Goal: Check status: Check status

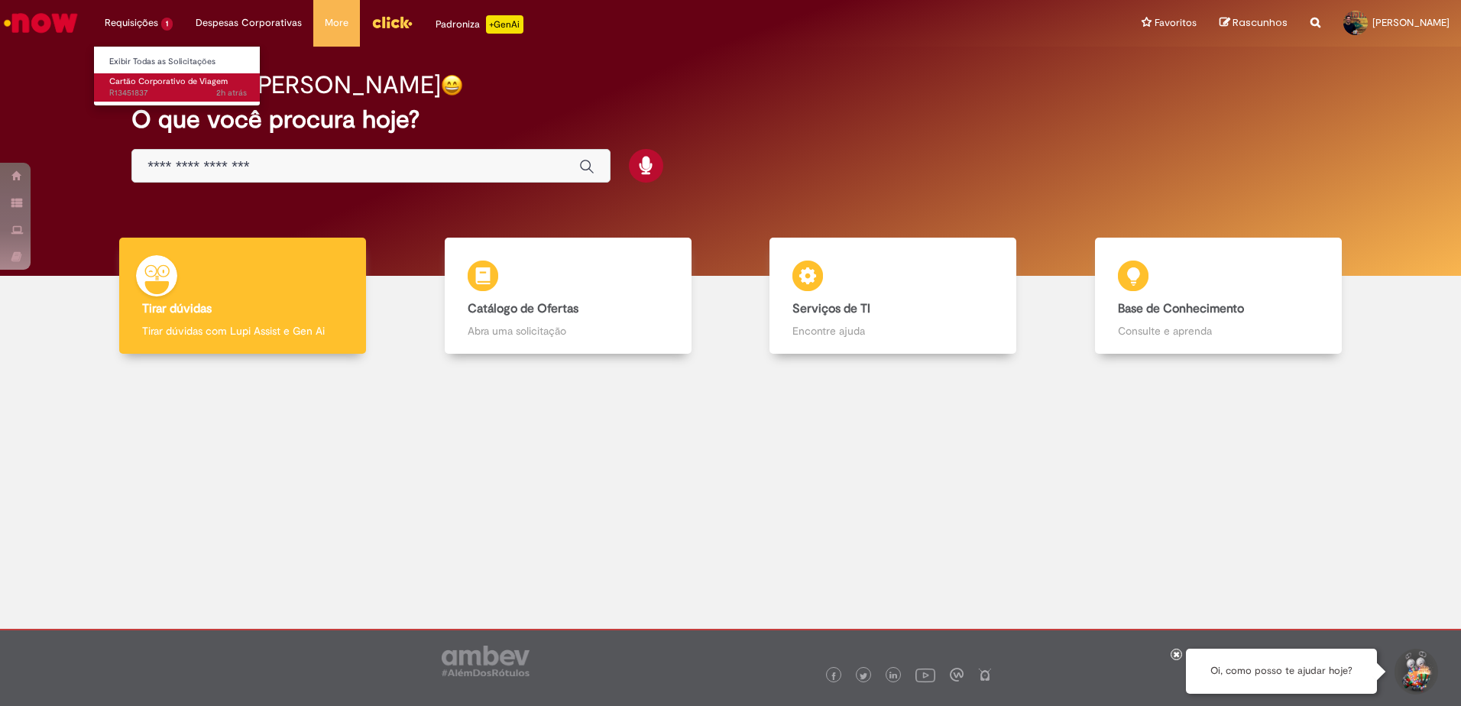
click at [174, 79] on span "Cartão Corporativo de Viagem" at bounding box center [168, 81] width 118 height 11
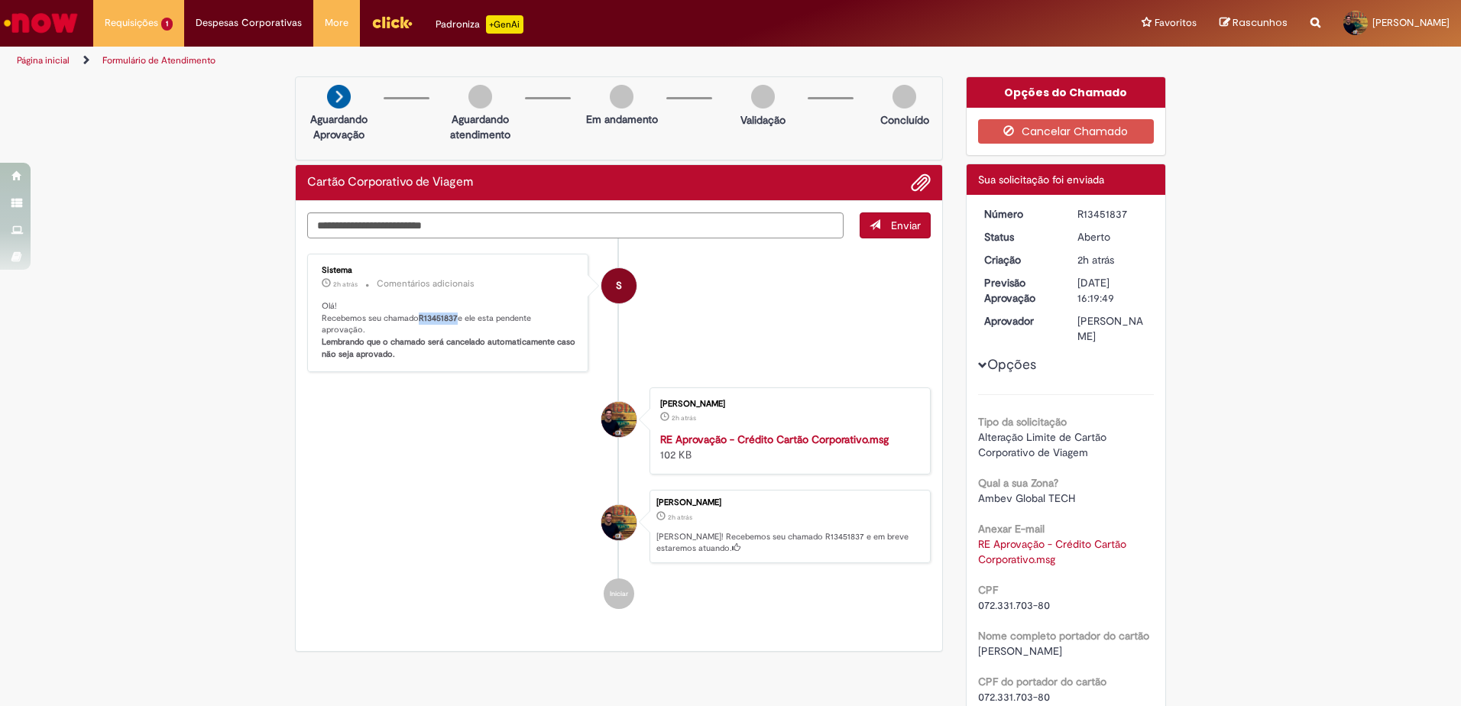
drag, startPoint x: 452, startPoint y: 319, endPoint x: 416, endPoint y: 319, distance: 36.7
click at [419, 319] on b "R13451837" at bounding box center [438, 317] width 39 height 11
copy b "R13451837"
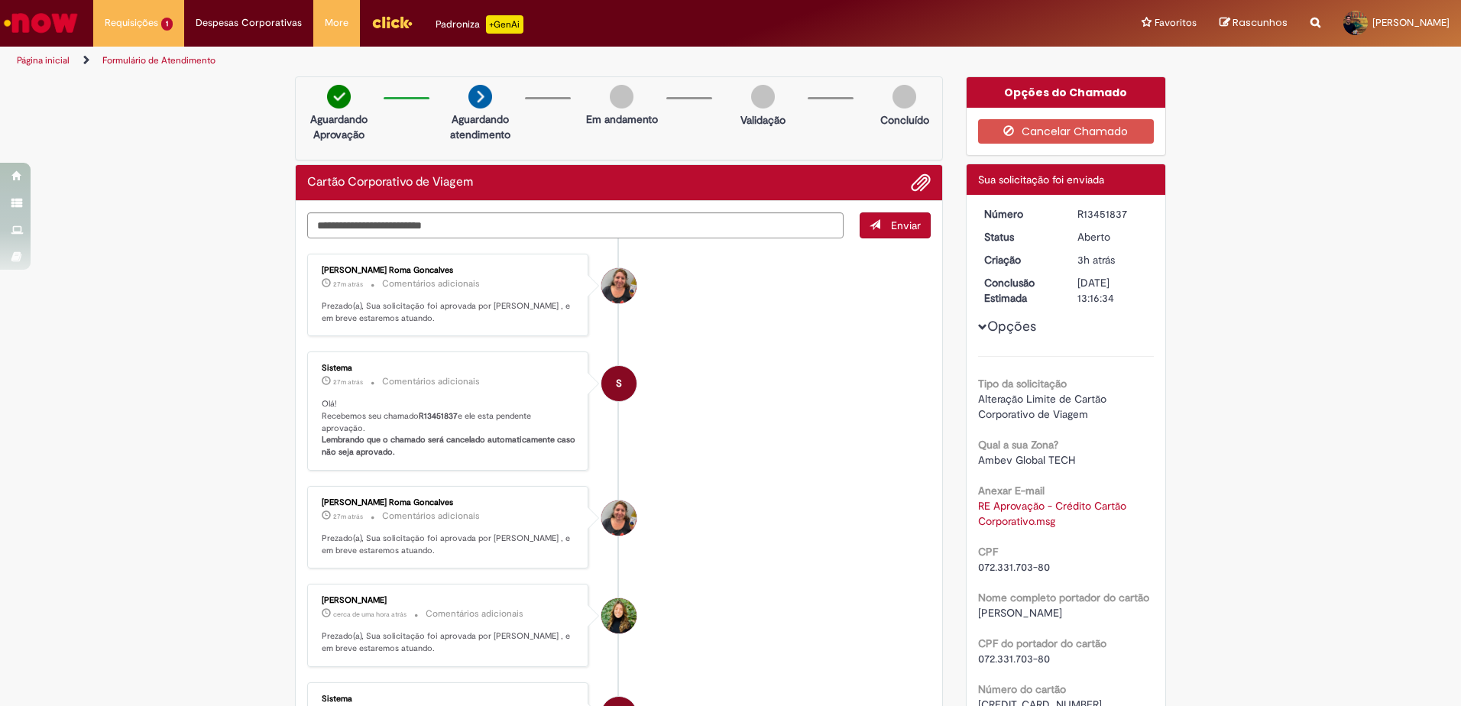
click at [0, 0] on button "Opções" at bounding box center [0, 0] width 0 height 0
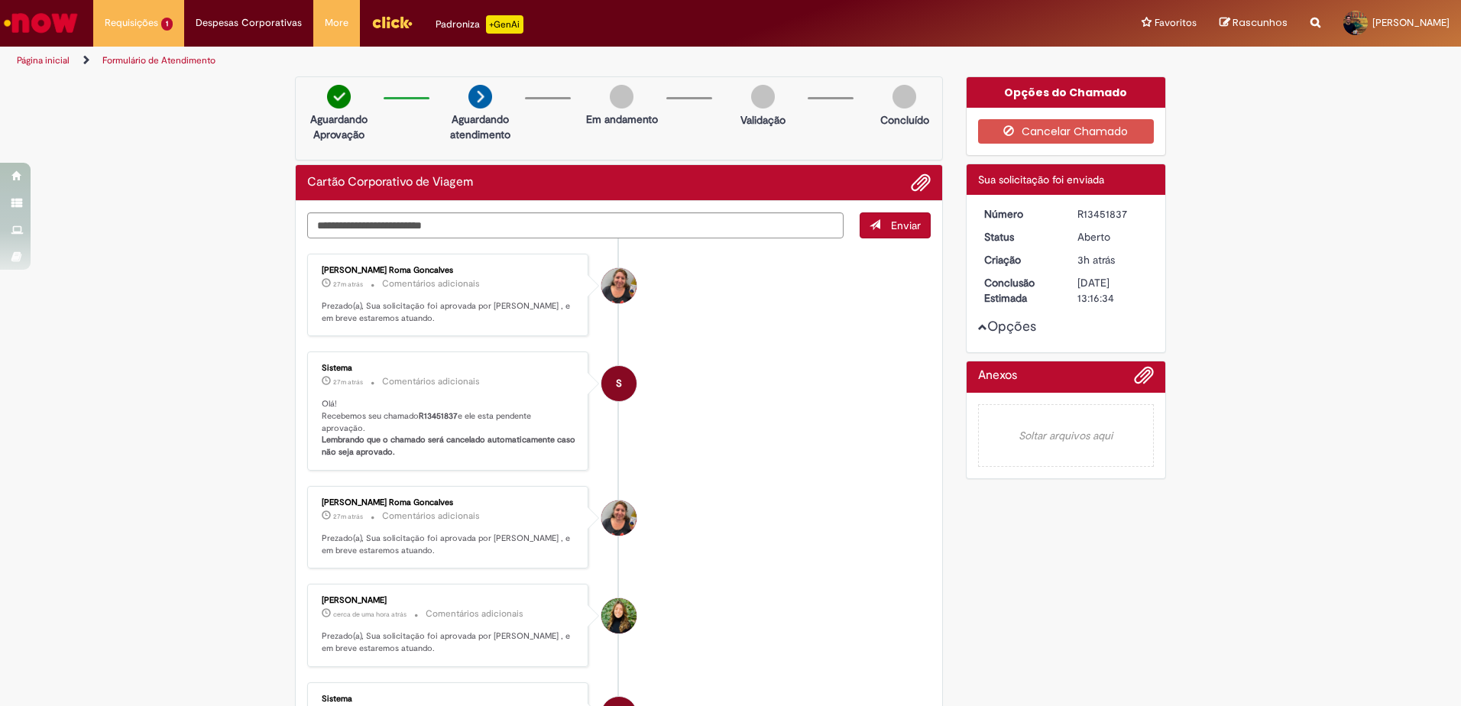
click at [0, 0] on button "Opções" at bounding box center [0, 0] width 0 height 0
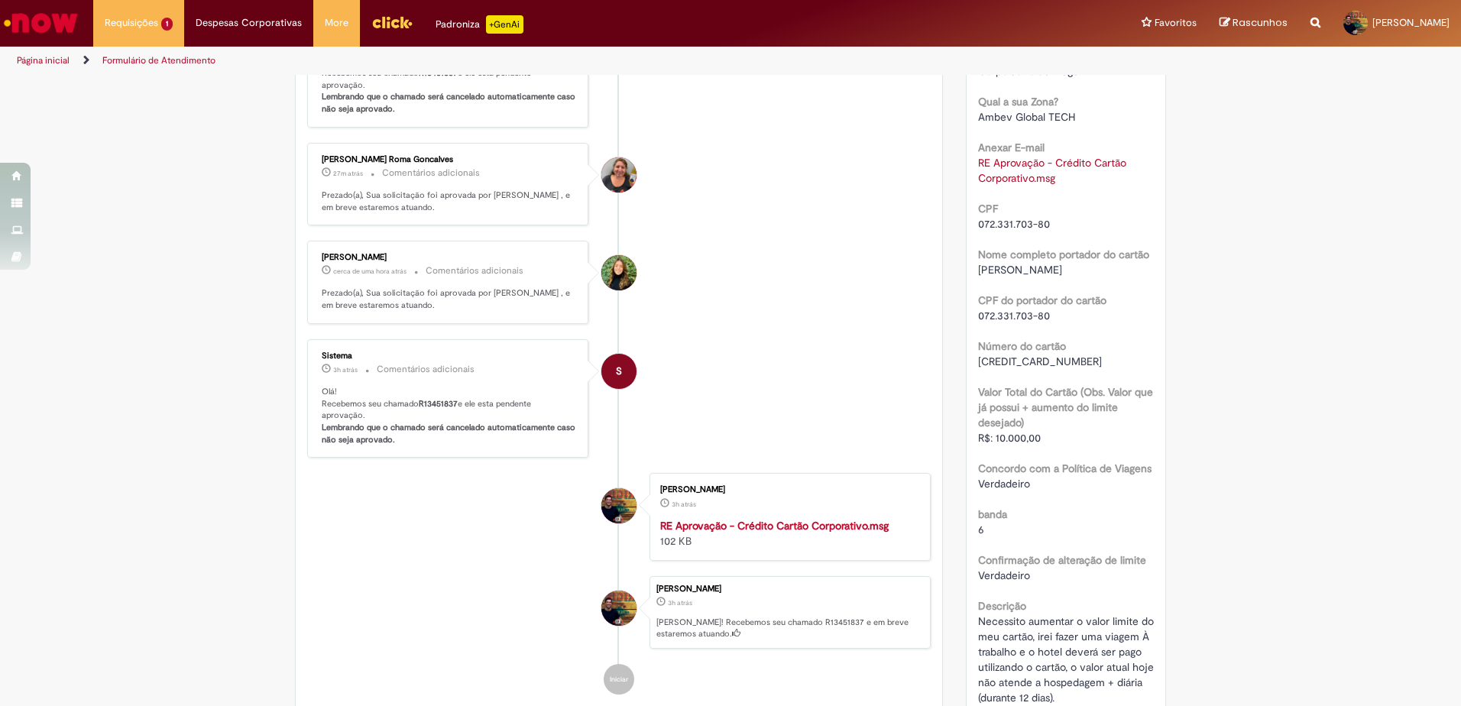
scroll to position [382, 0]
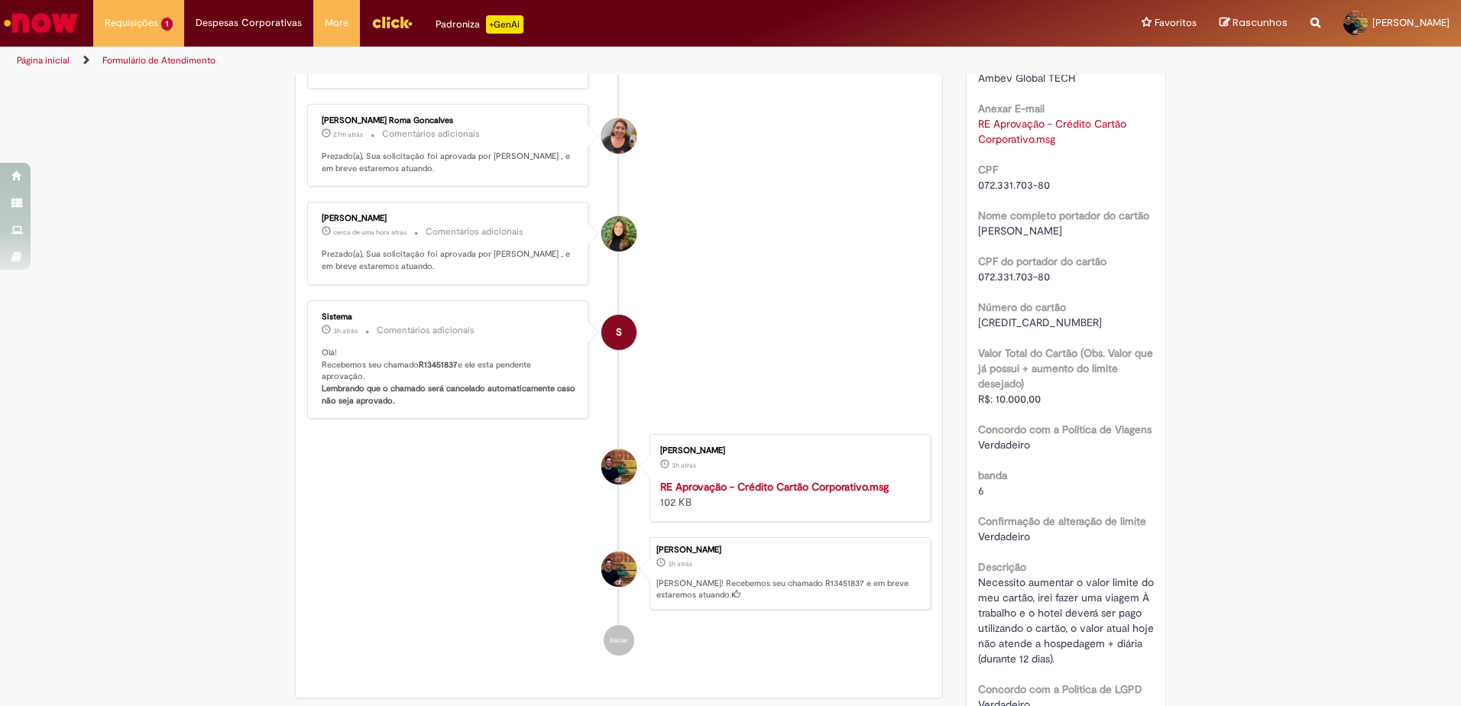
drag, startPoint x: 1066, startPoint y: 415, endPoint x: 996, endPoint y: 377, distance: 79.0
click at [996, 377] on div "Valor Total do Cartão (Obs. Valor que já possui + aumento do limite desejado) R…" at bounding box center [1066, 373] width 176 height 65
drag, startPoint x: 996, startPoint y: 377, endPoint x: 1028, endPoint y: 406, distance: 43.3
click at [1028, 406] on span "R$: 10.000,00" at bounding box center [1009, 399] width 63 height 14
click at [1043, 406] on div "R$: 10.000,00" at bounding box center [1066, 398] width 176 height 15
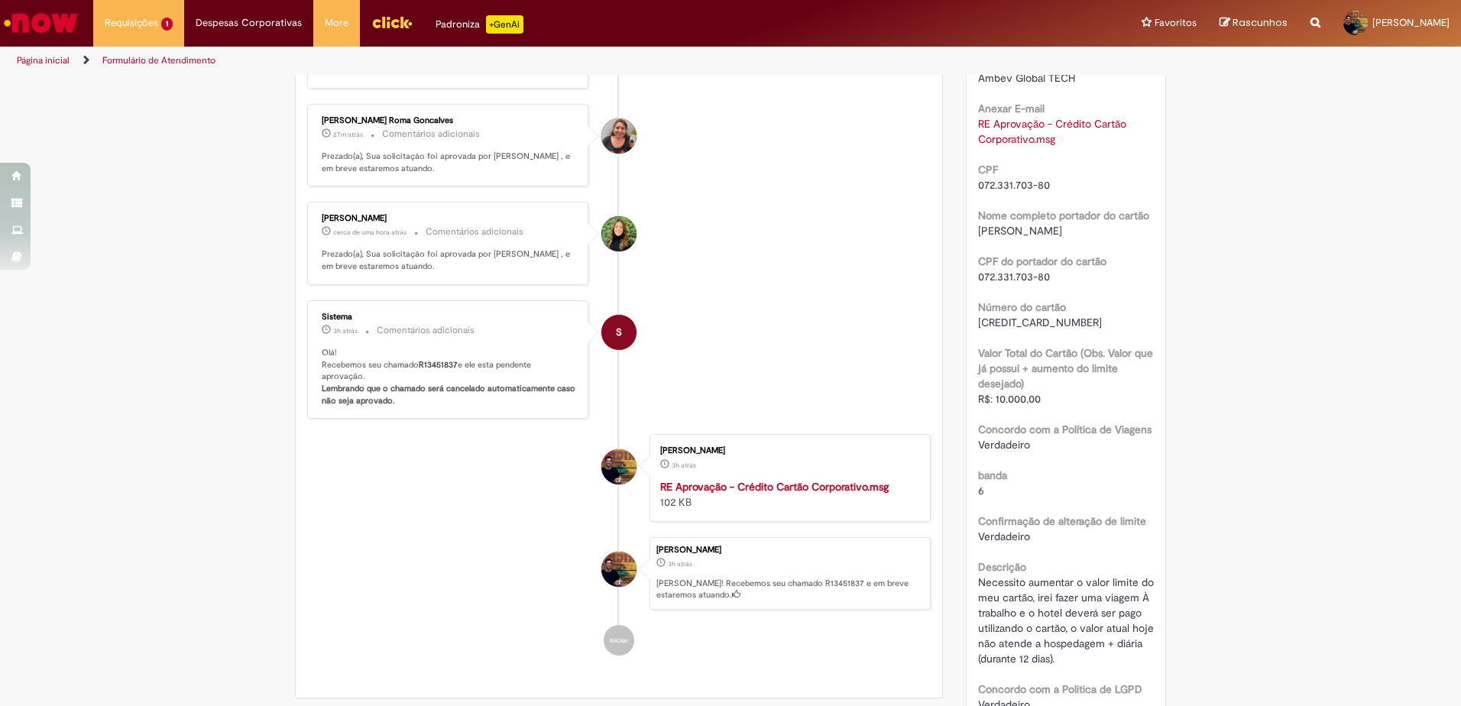
drag, startPoint x: 1034, startPoint y: 406, endPoint x: 997, endPoint y: 385, distance: 42.1
click at [997, 385] on div "Valor Total do Cartão (Obs. Valor que já possui + aumento do limite desejado) R…" at bounding box center [1066, 373] width 176 height 65
drag, startPoint x: 997, startPoint y: 385, endPoint x: 1079, endPoint y: 450, distance: 105.0
click at [1079, 436] on b "Concordo com a Política de Viagens" at bounding box center [1064, 429] width 173 height 14
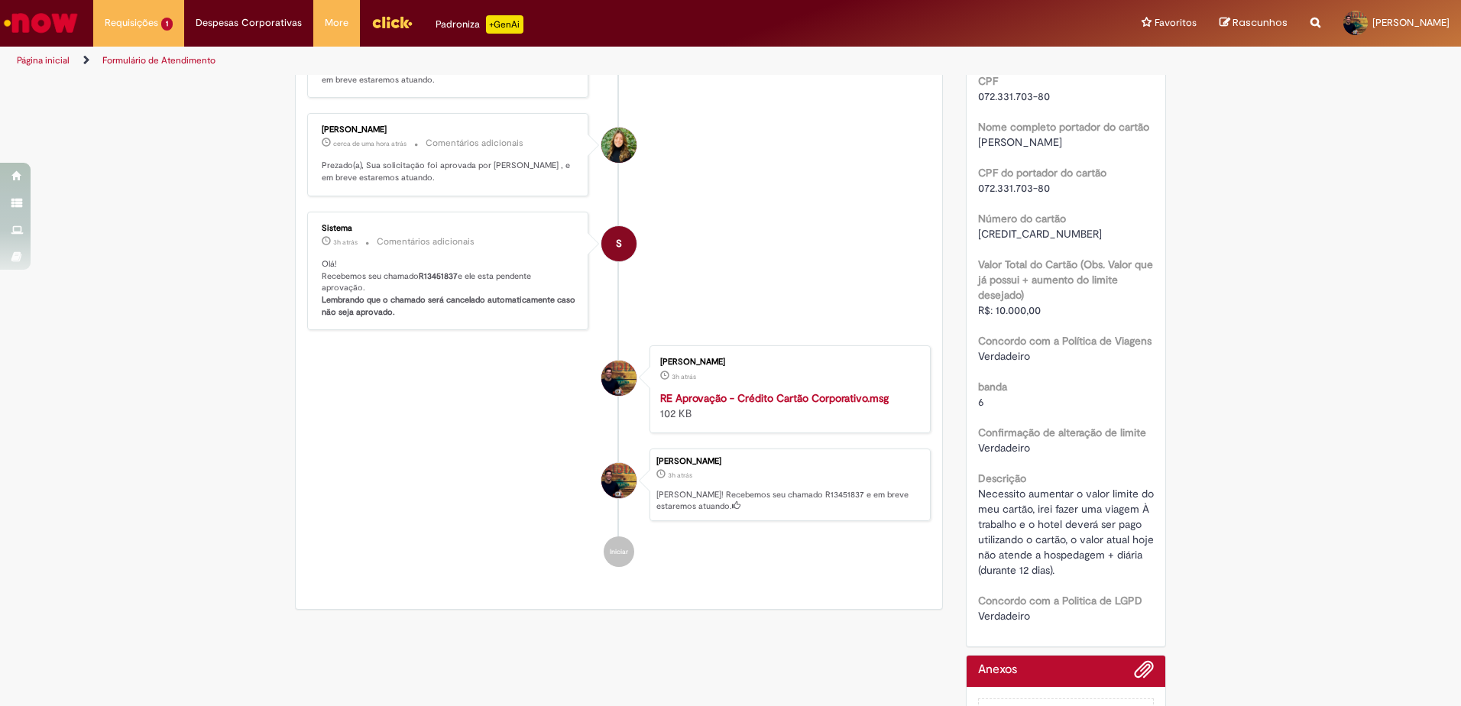
scroll to position [561, 0]
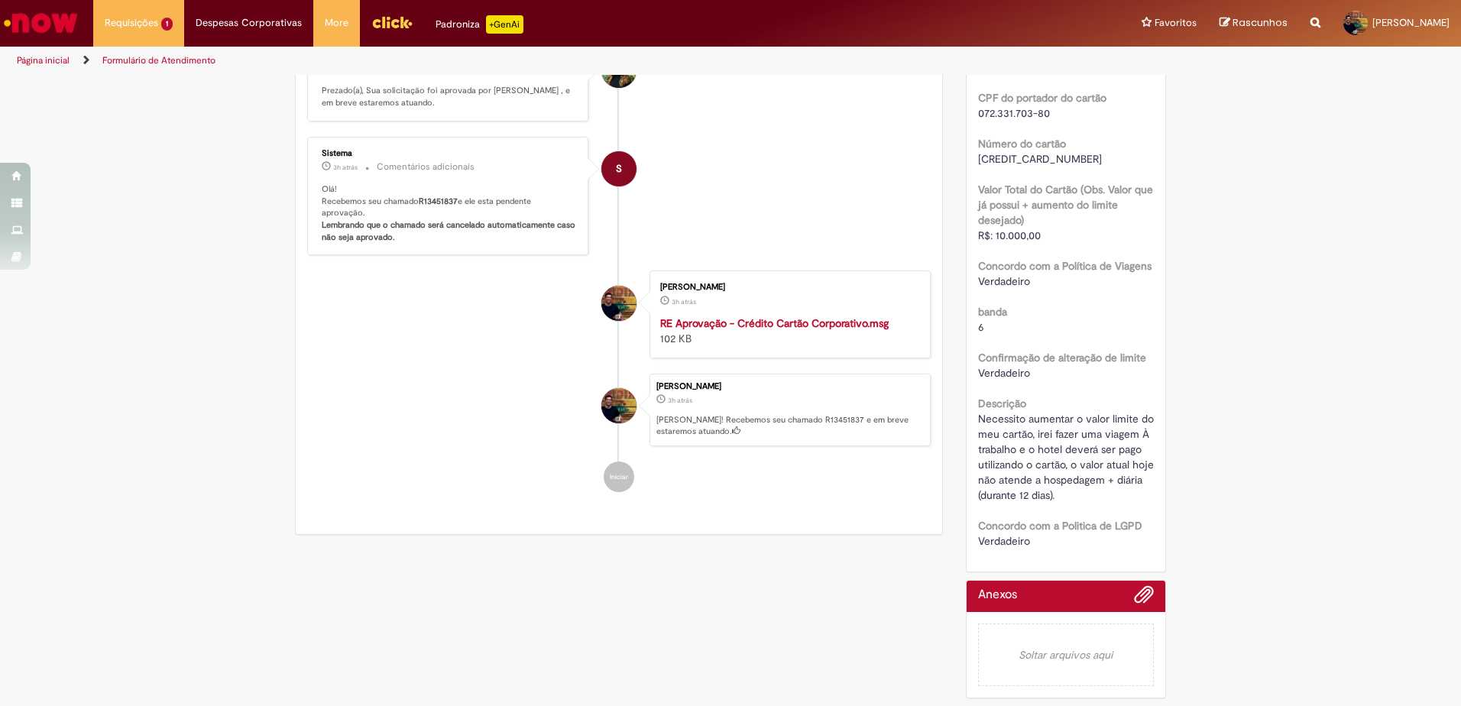
click at [1034, 447] on div "Necessito aumentar o valor limite do meu cartão, irei fazer uma viagem À trabal…" at bounding box center [1066, 457] width 176 height 92
drag, startPoint x: 1034, startPoint y: 447, endPoint x: 1148, endPoint y: 509, distance: 130.2
click at [1148, 509] on div "Número R13451837 Status Aberto Criação 3h atrás 3 horas atrás Conclusão Estimad…" at bounding box center [1065, 110] width 199 height 922
